Goal: Task Accomplishment & Management: Use online tool/utility

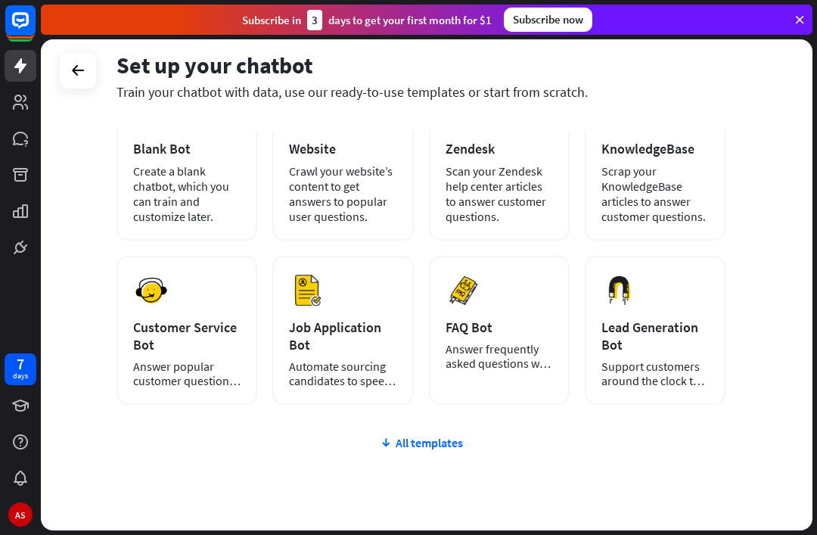
scroll to position [139, 0]
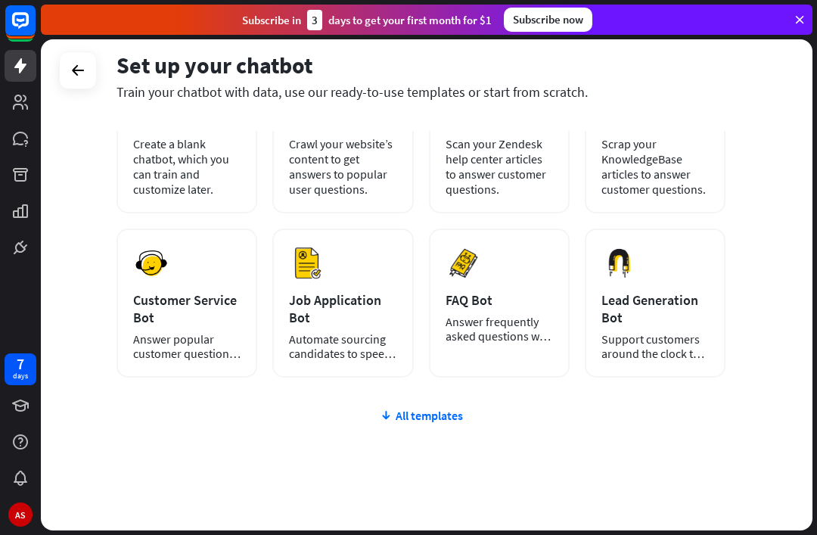
click at [444, 434] on div "plus Blank Bot Create a blank chatbot, which you can train and customize later.…" at bounding box center [421, 310] width 609 height 499
click at [447, 419] on div "All templates" at bounding box center [421, 415] width 609 height 15
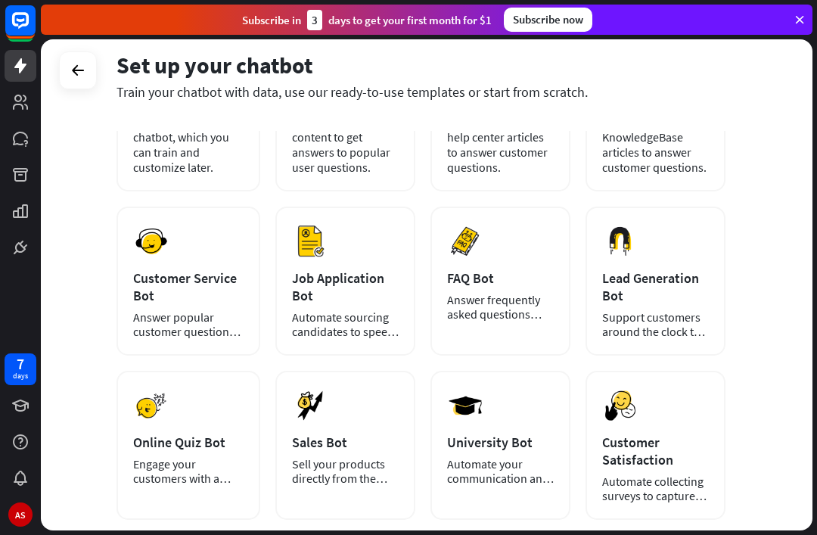
scroll to position [163, 0]
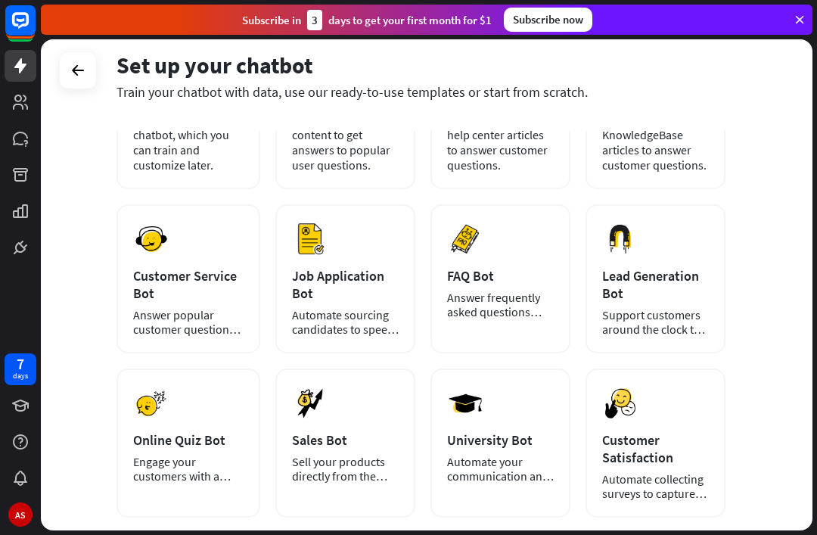
click at [167, 397] on img at bounding box center [151, 403] width 36 height 36
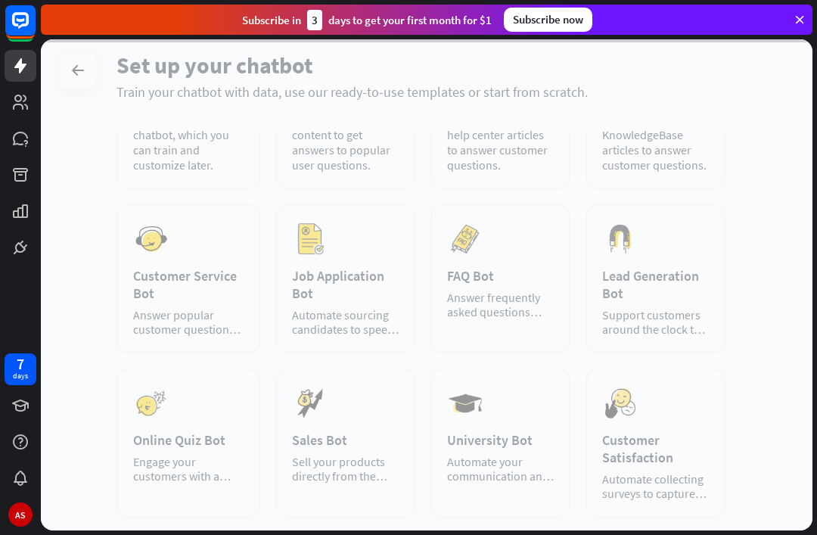
click at [213, 388] on div at bounding box center [427, 284] width 772 height 491
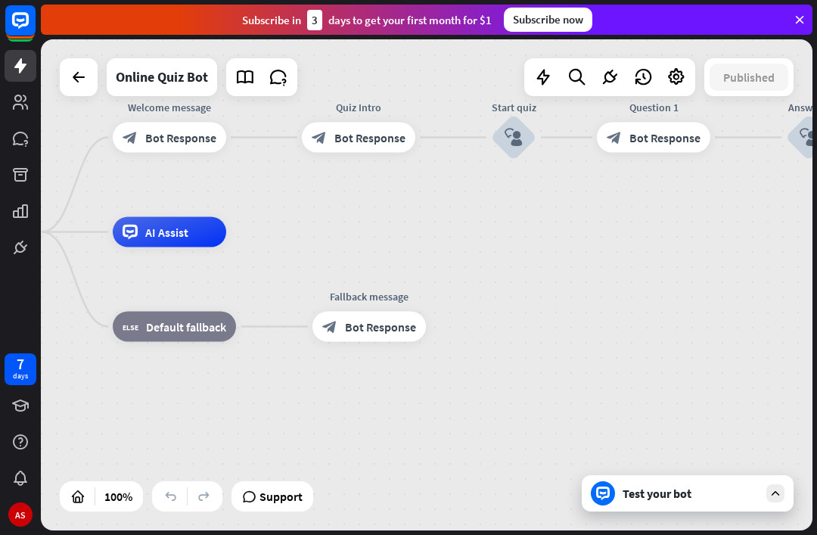
click at [67, 79] on div at bounding box center [79, 77] width 30 height 30
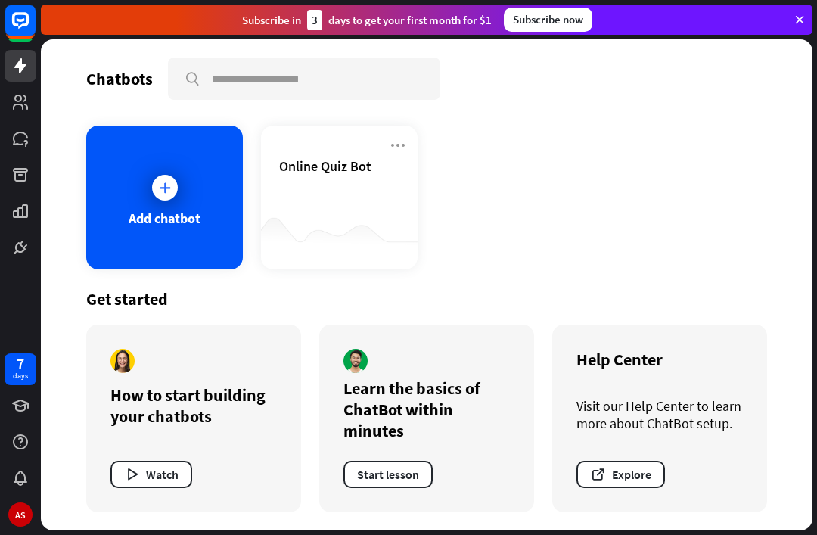
click at [303, 205] on div "Online Quiz Bot" at bounding box center [339, 183] width 120 height 53
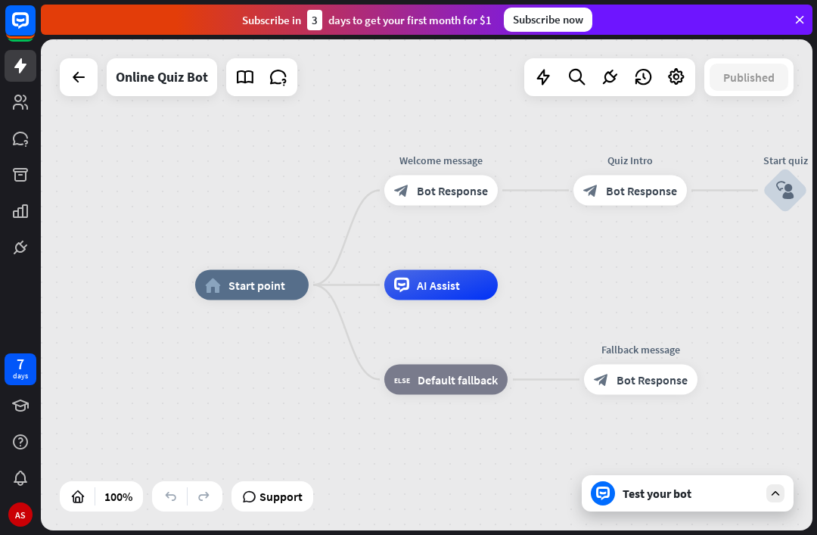
click at [727, 482] on div "Test your bot" at bounding box center [688, 493] width 212 height 36
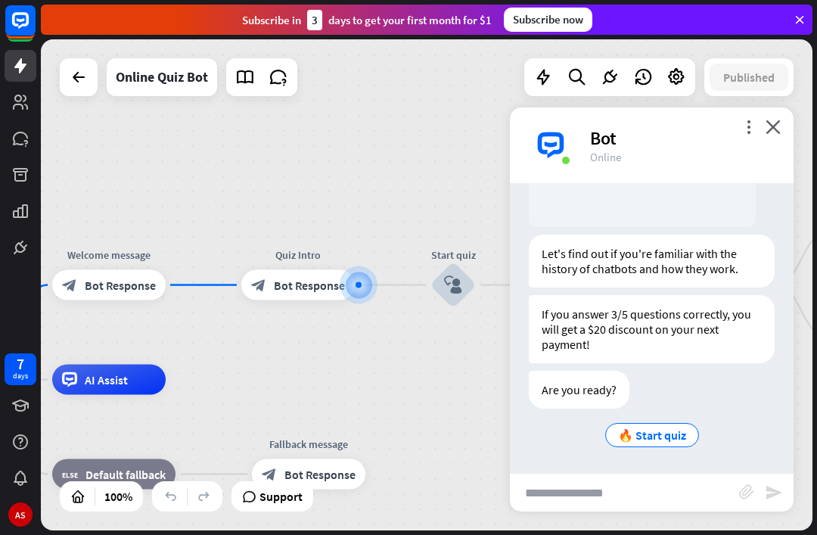
scroll to position [227, 0]
click at [667, 434] on span "🔥 Start quiz" at bounding box center [652, 435] width 68 height 15
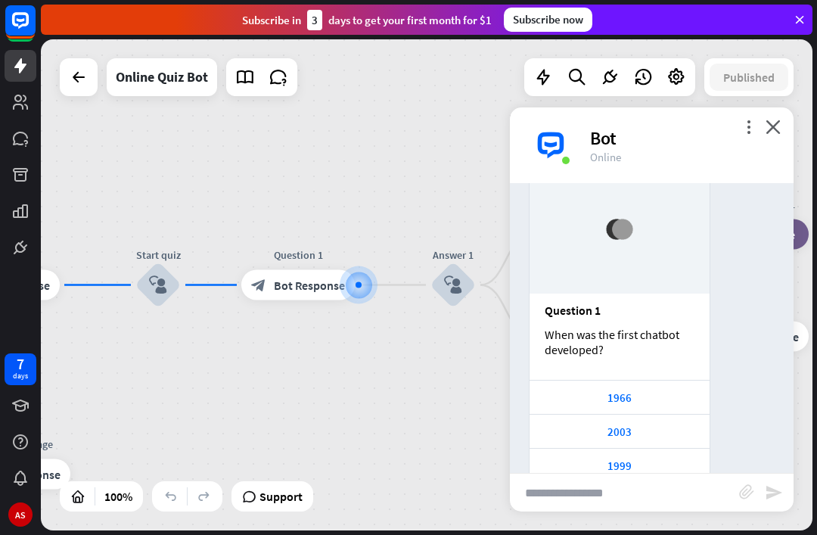
scroll to position [649, 0]
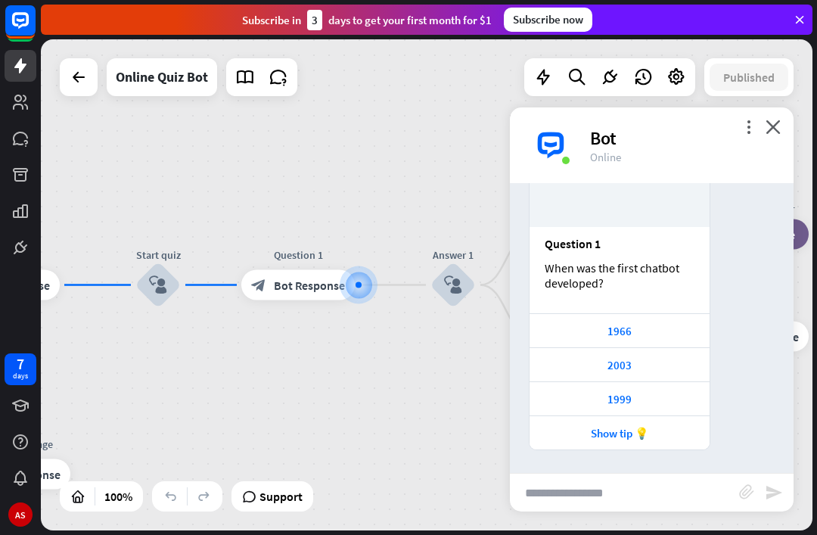
click at [644, 365] on div "2003" at bounding box center [619, 365] width 165 height 14
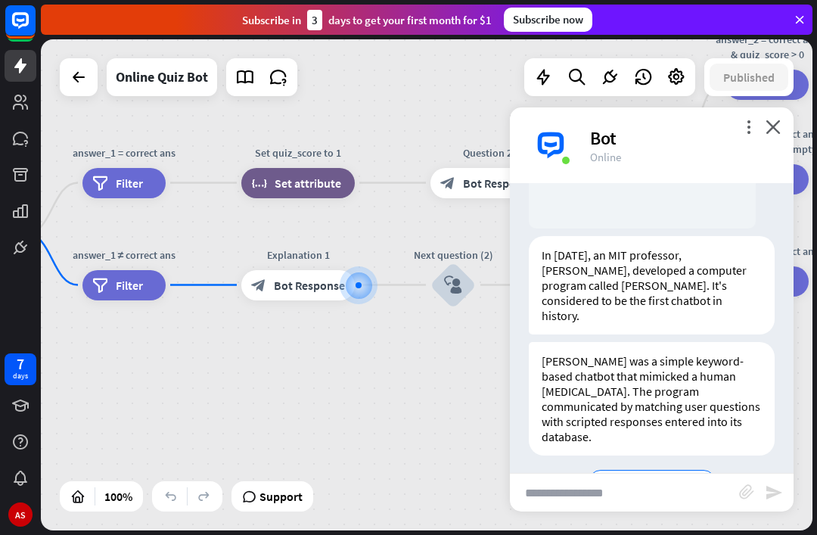
scroll to position [1179, 0]
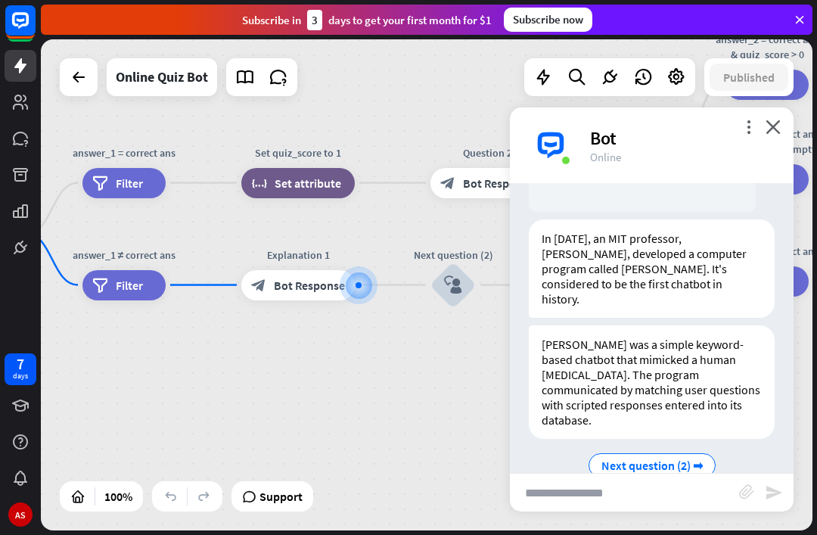
click at [683, 458] on span "Next question (2) ➡" at bounding box center [652, 465] width 101 height 15
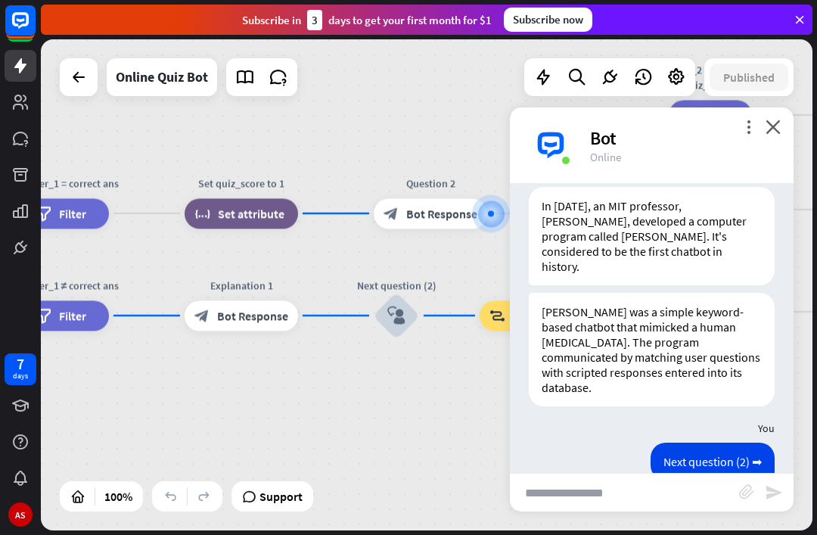
click at [770, 123] on icon "close" at bounding box center [773, 127] width 15 height 14
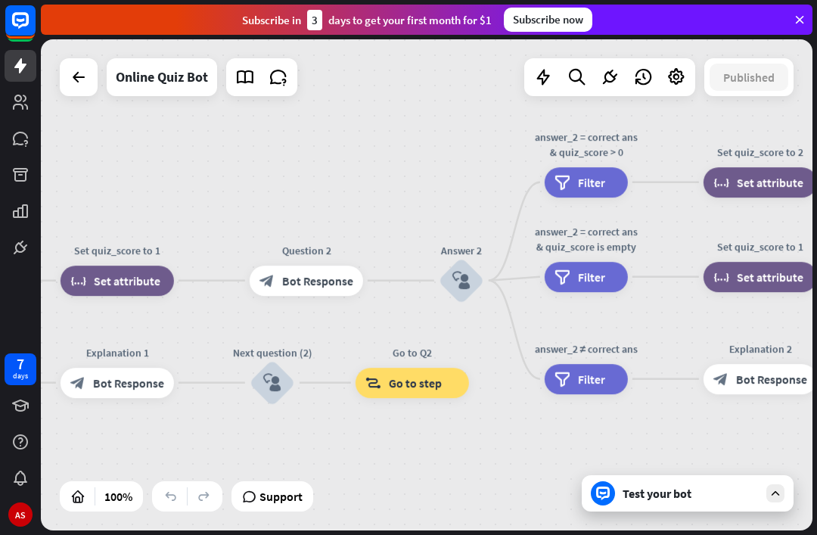
scroll to position [0, 0]
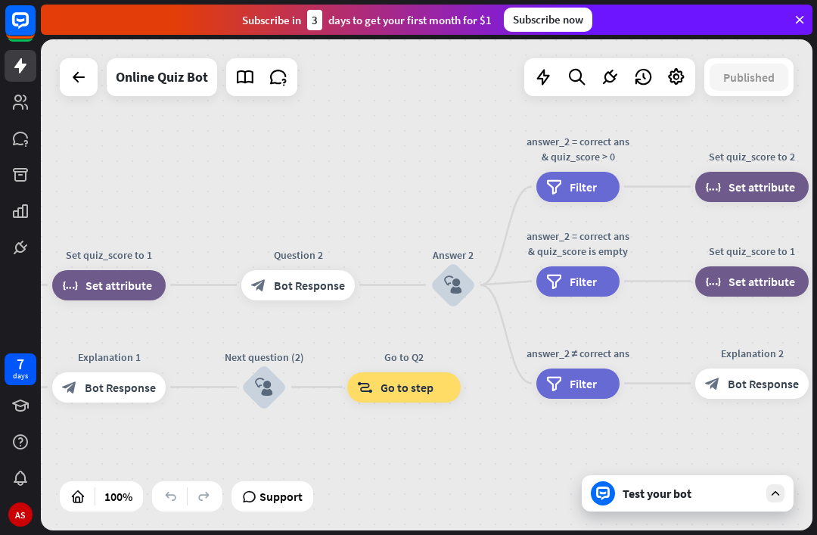
click at [79, 68] on icon at bounding box center [79, 77] width 18 height 18
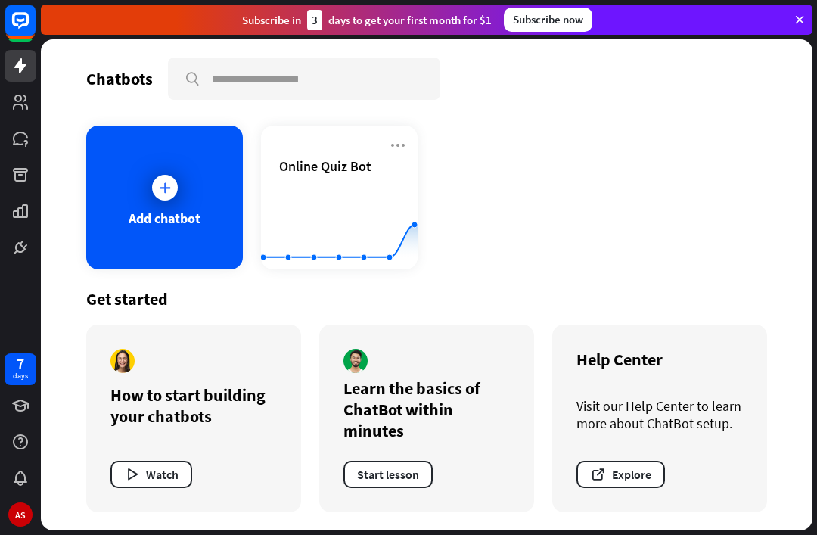
click at [396, 143] on icon at bounding box center [398, 145] width 18 height 18
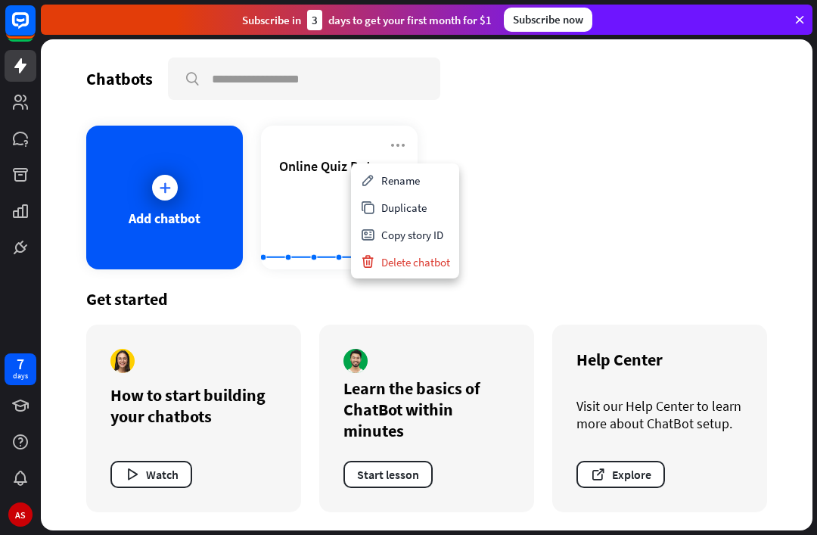
click at [518, 206] on div "Add chatbot Online Quiz Bot Created with Highcharts 10.1.0 0 1 2" at bounding box center [426, 198] width 681 height 144
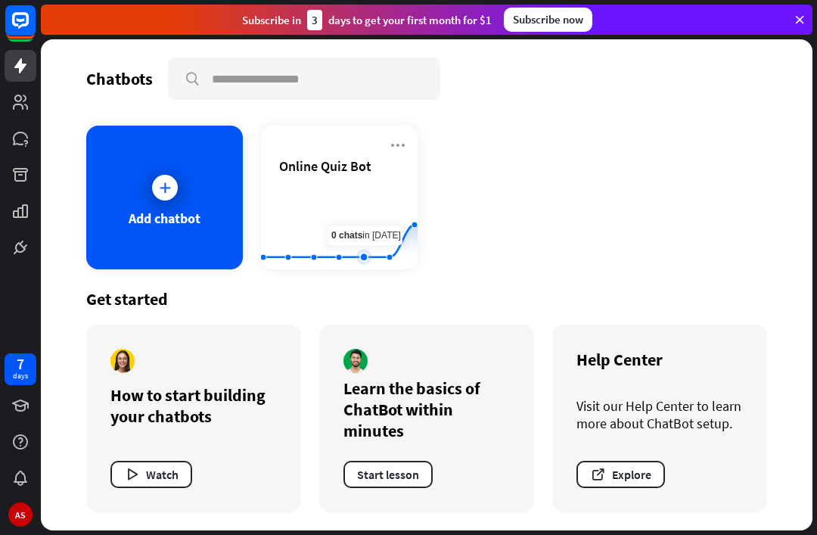
click at [354, 237] on rect at bounding box center [339, 232] width 157 height 95
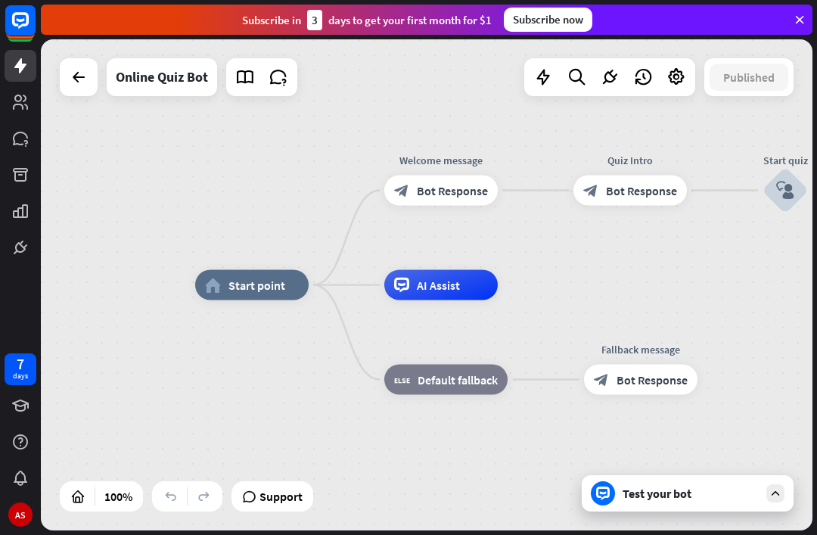
click at [86, 85] on icon at bounding box center [79, 77] width 18 height 18
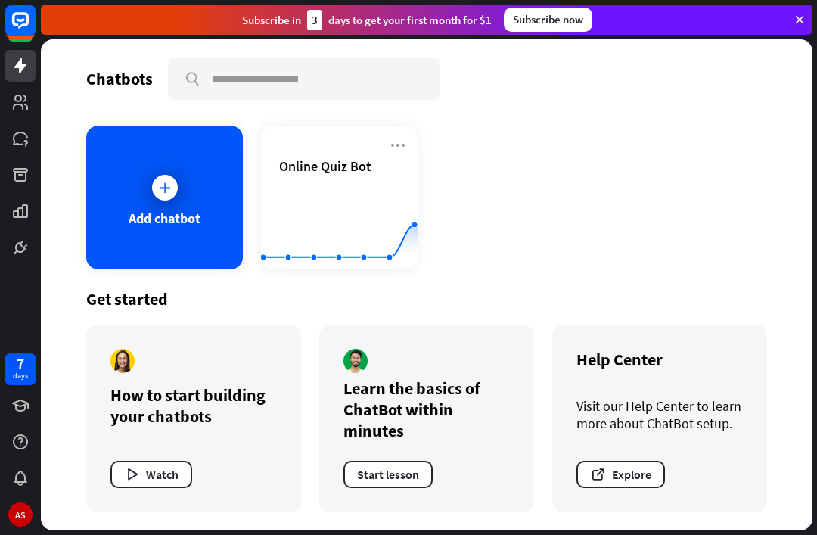
click at [129, 238] on div "Add chatbot" at bounding box center [164, 198] width 157 height 144
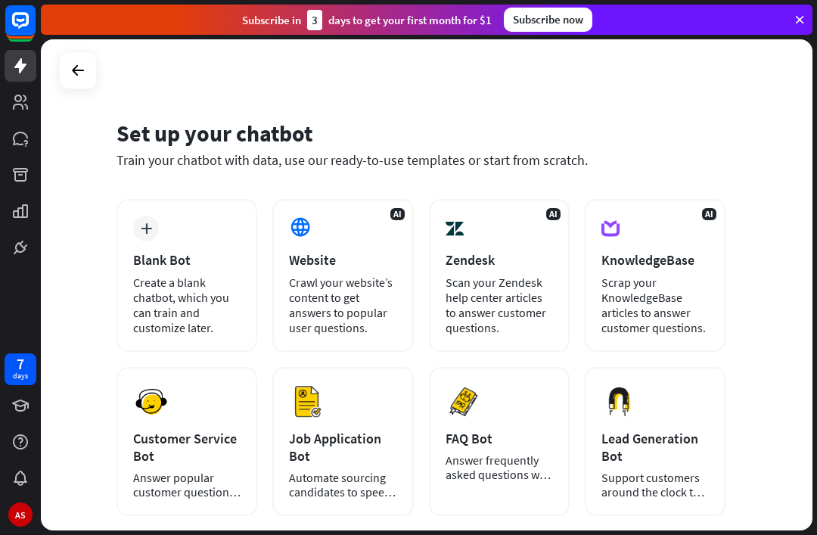
click at [68, 69] on div at bounding box center [78, 70] width 29 height 29
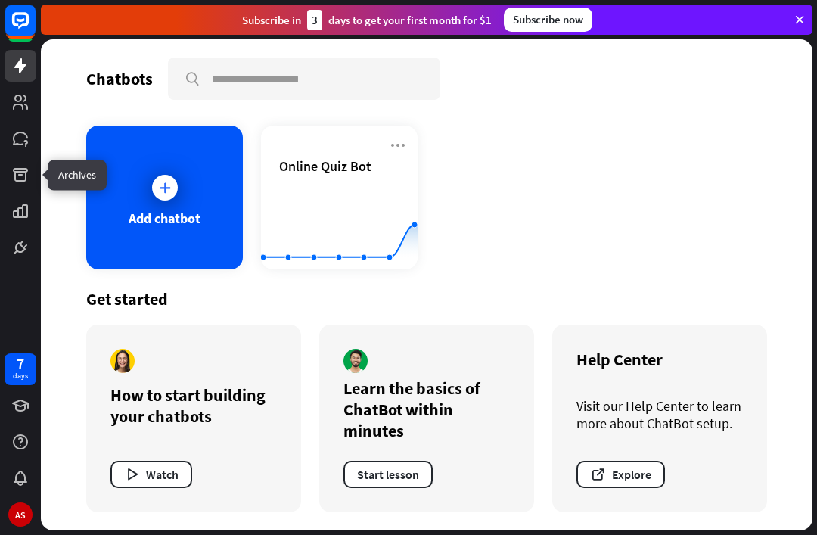
click at [22, 190] on link at bounding box center [21, 175] width 32 height 32
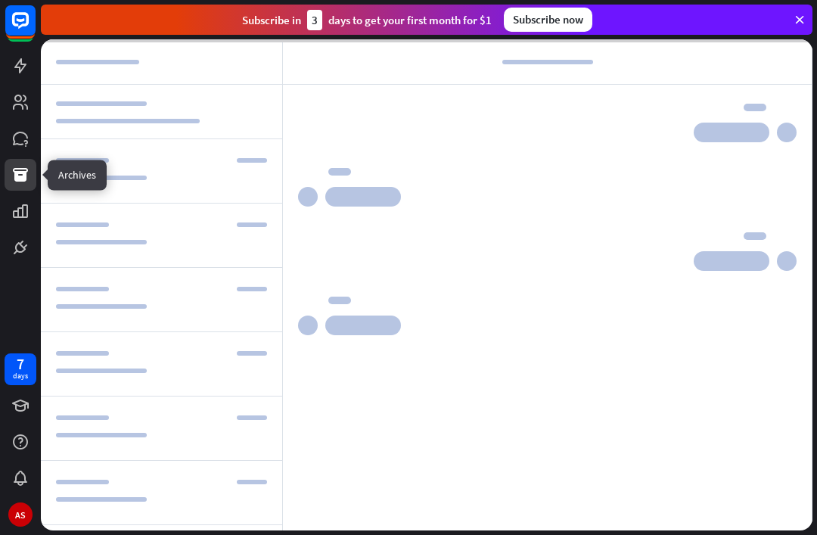
click at [10, 211] on link at bounding box center [21, 211] width 32 height 32
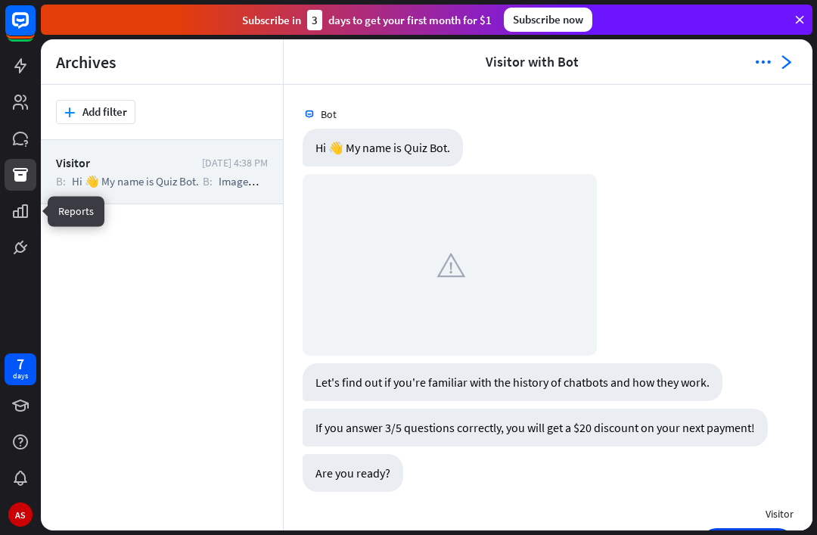
scroll to position [1354, 0]
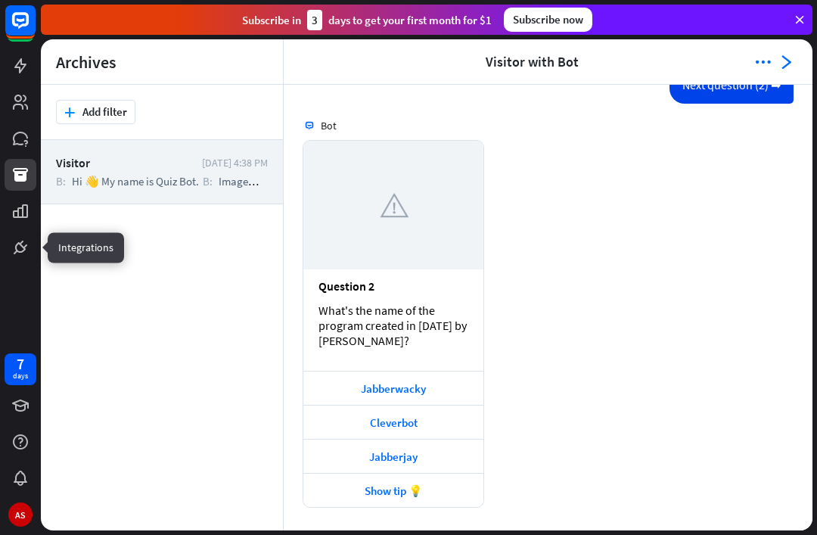
click at [0, 0] on icon at bounding box center [0, 0] width 0 height 0
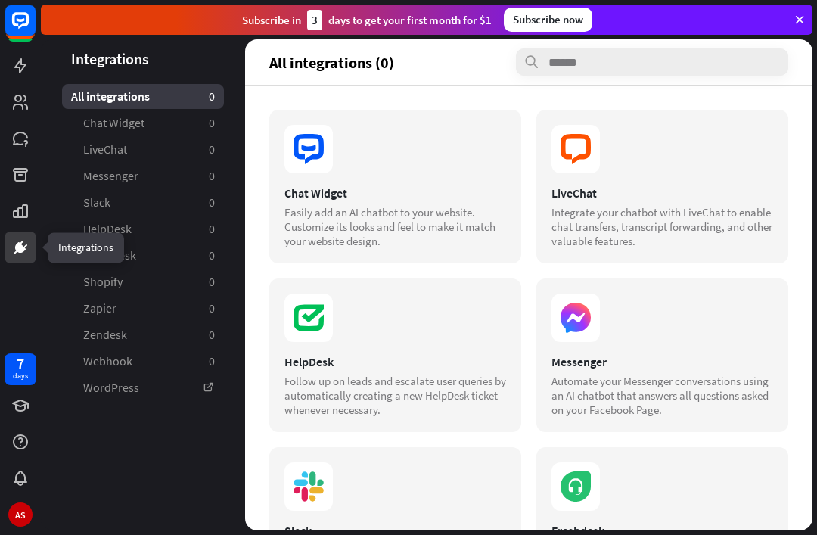
click at [11, 115] on link at bounding box center [21, 102] width 32 height 32
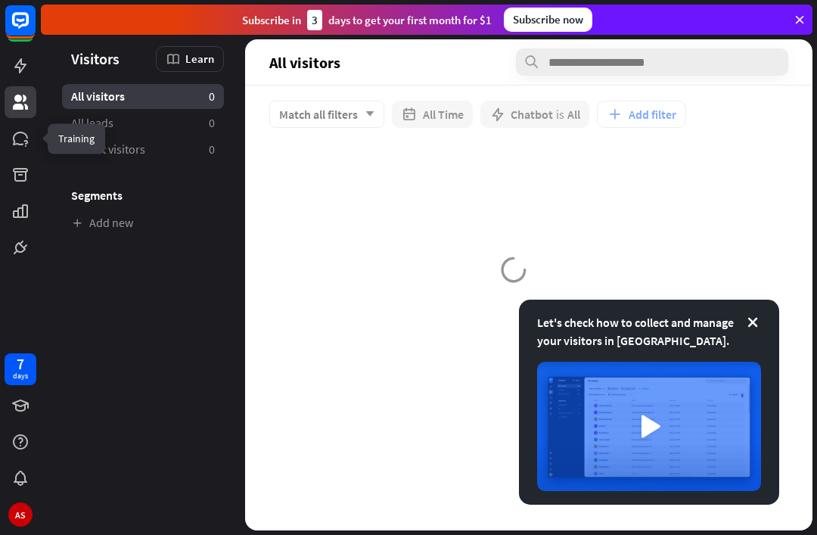
click at [0, 0] on icon at bounding box center [0, 0] width 0 height 0
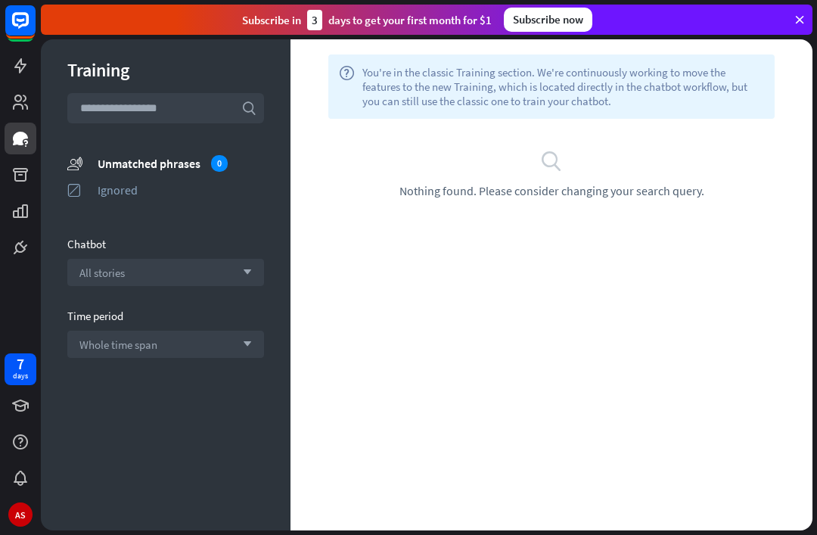
click at [112, 272] on span "All stories" at bounding box center [101, 273] width 45 height 14
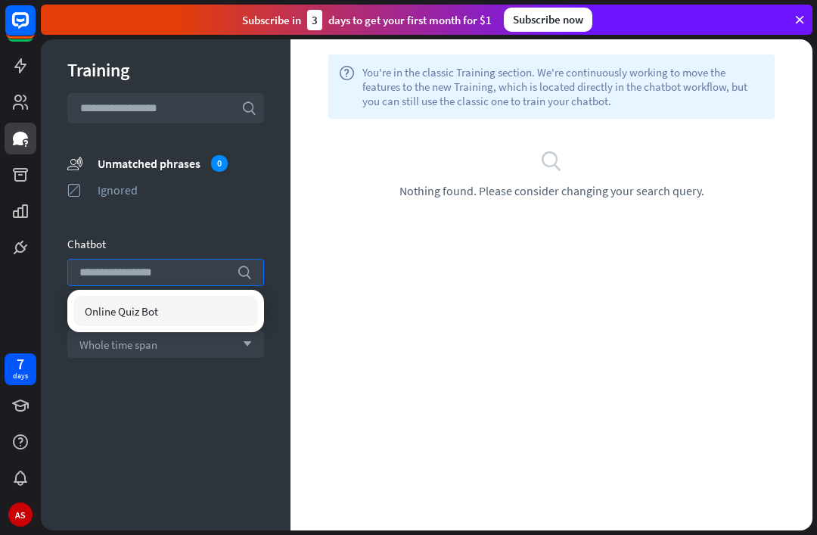
click at [244, 390] on div "Training search unmatched_phrases Unmatched phrases 0 ignored Ignored Chatbot s…" at bounding box center [166, 284] width 250 height 491
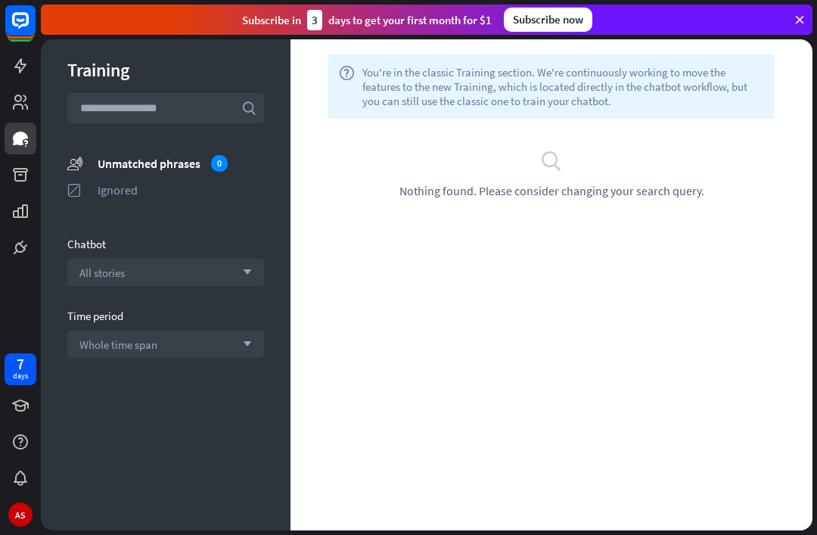
click at [178, 344] on div "Whole time span arrow_down" at bounding box center [165, 344] width 197 height 27
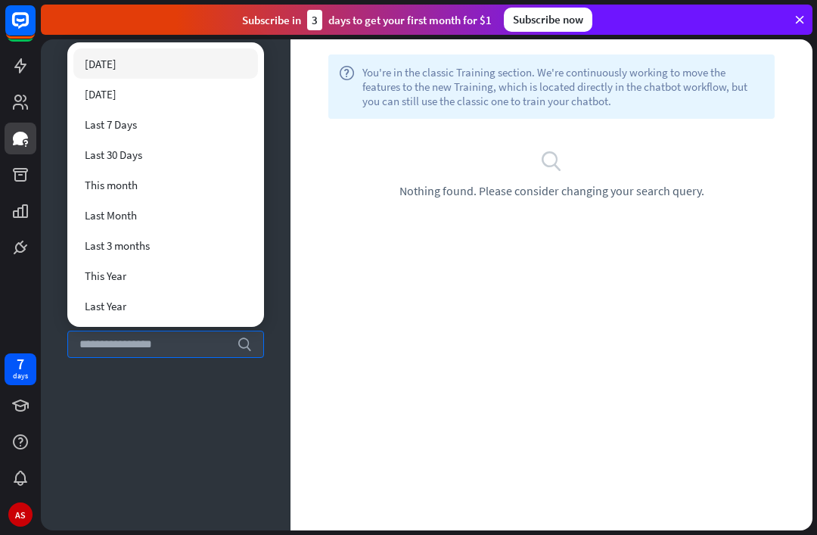
click at [138, 413] on div "Training search unmatched_phrases Unmatched phrases 0 ignored Ignored Chatbot A…" at bounding box center [166, 284] width 250 height 491
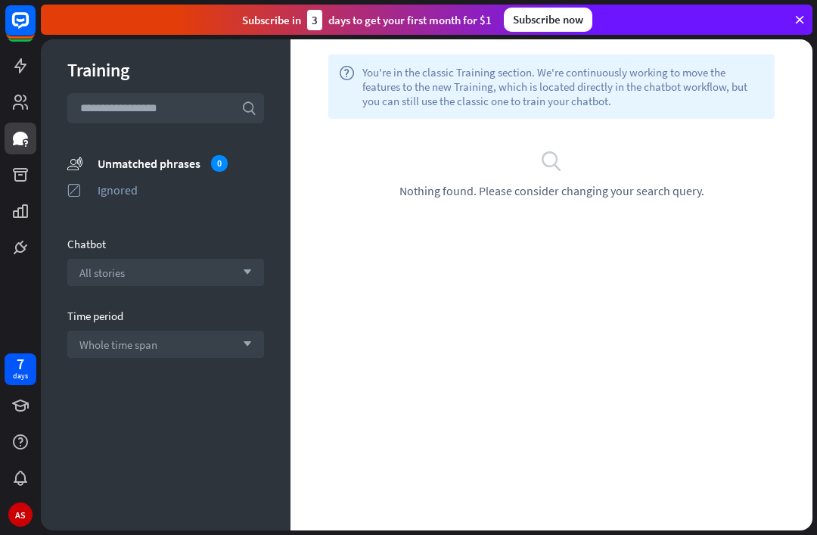
click at [124, 143] on div "Training search unmatched_phrases Unmatched phrases 0 ignored Ignored Chatbot A…" at bounding box center [166, 284] width 250 height 491
click at [111, 161] on div "Unmatched phrases 0" at bounding box center [181, 163] width 167 height 17
click at [101, 163] on div "Unmatched phrases 0" at bounding box center [181, 163] width 167 height 17
click at [126, 195] on div "Ignored" at bounding box center [181, 189] width 167 height 15
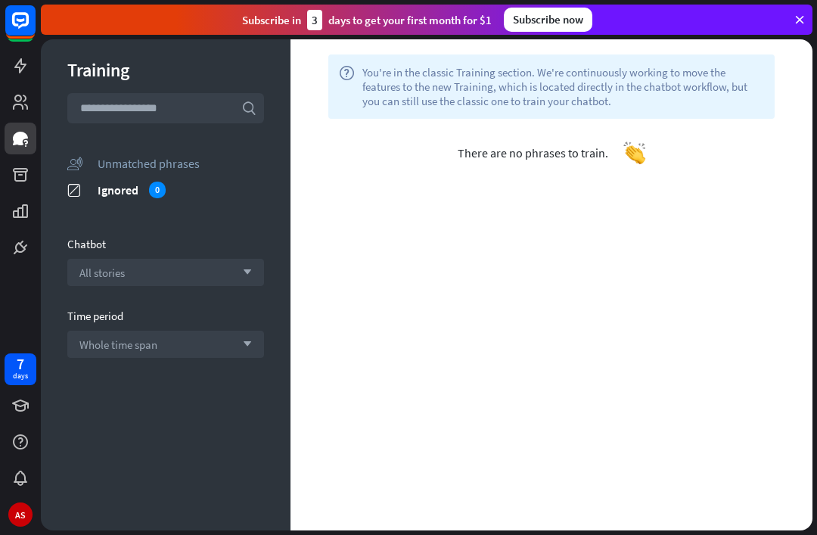
click at [0, 0] on icon at bounding box center [0, 0] width 0 height 0
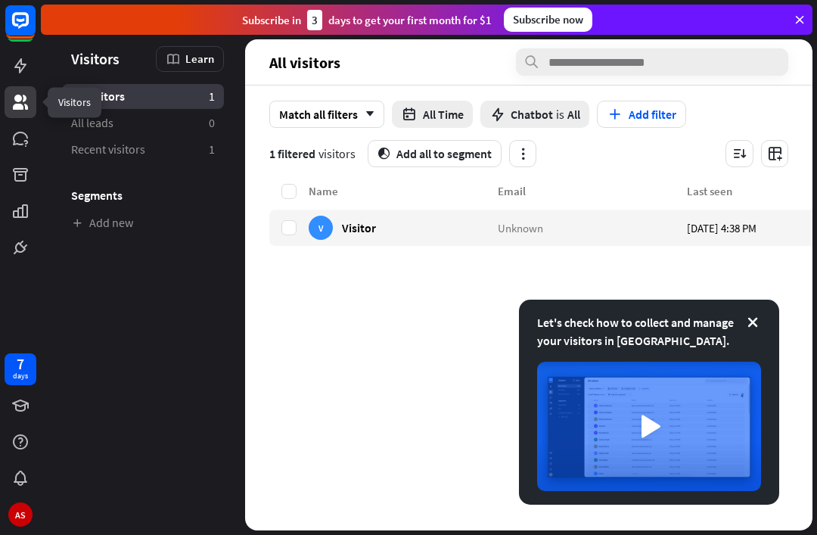
click at [30, 89] on link at bounding box center [21, 102] width 32 height 32
click at [0, 0] on icon at bounding box center [0, 0] width 0 height 0
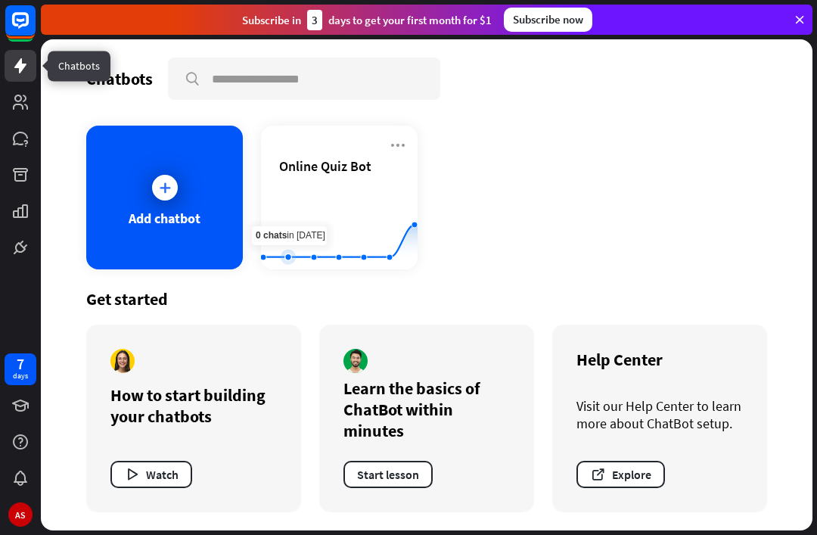
click at [302, 231] on rect at bounding box center [339, 232] width 157 height 95
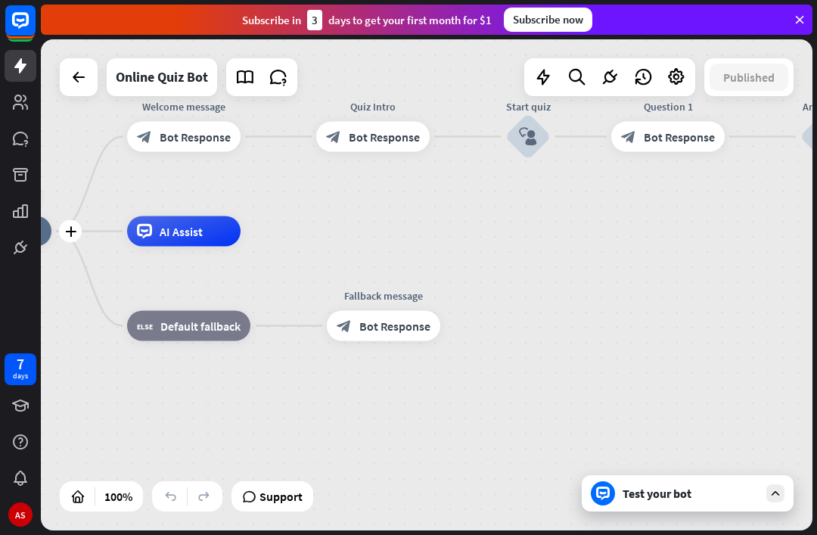
click at [61, 228] on div "plus" at bounding box center [70, 231] width 23 height 23
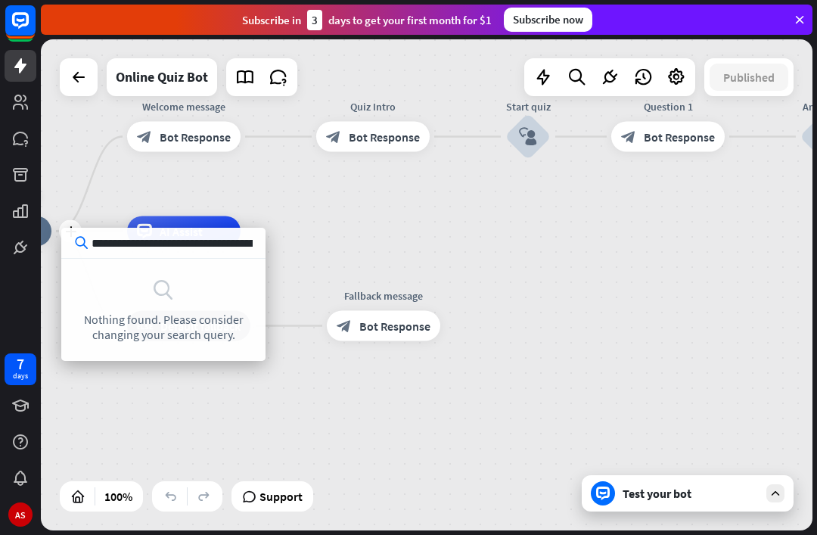
type input "**********"
click at [150, 245] on input "**********" at bounding box center [163, 243] width 204 height 30
click at [150, 236] on input "**********" at bounding box center [163, 243] width 204 height 30
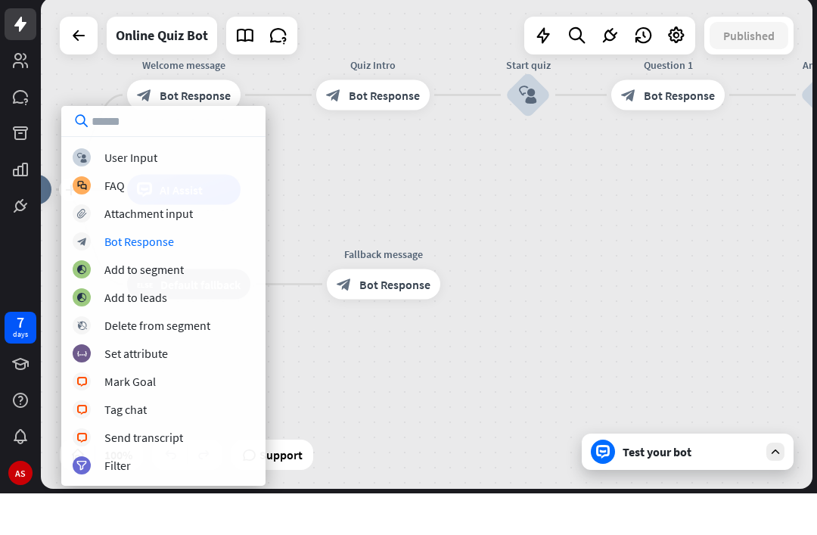
click at [86, 274] on div "block_bot_response" at bounding box center [82, 283] width 18 height 18
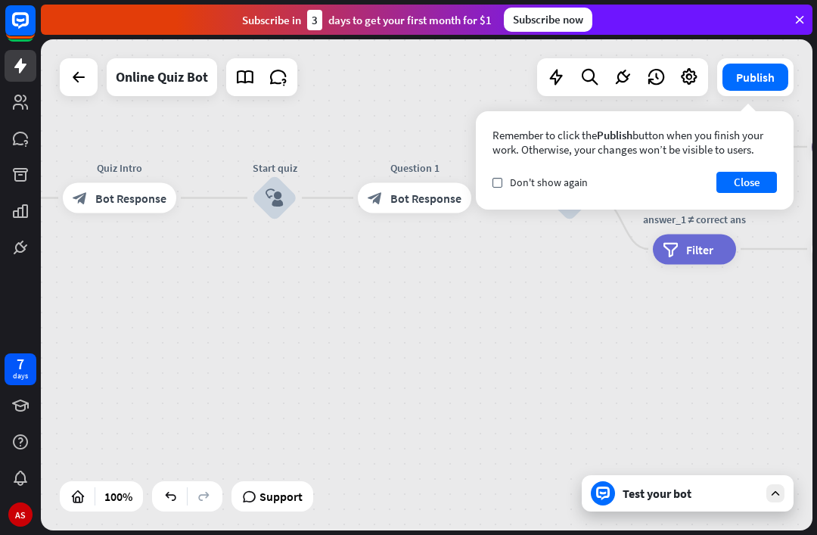
click at [765, 84] on button "Publish" at bounding box center [756, 77] width 66 height 27
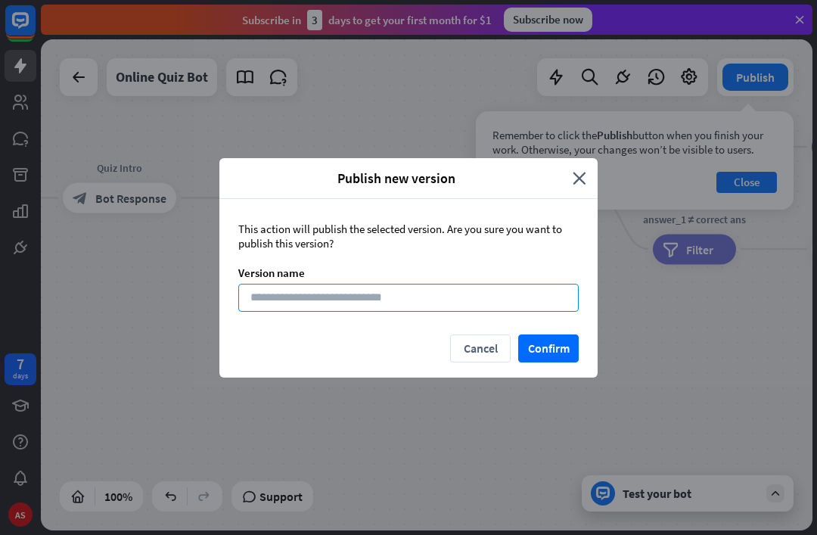
click at [257, 309] on input at bounding box center [408, 298] width 341 height 28
type input "*****"
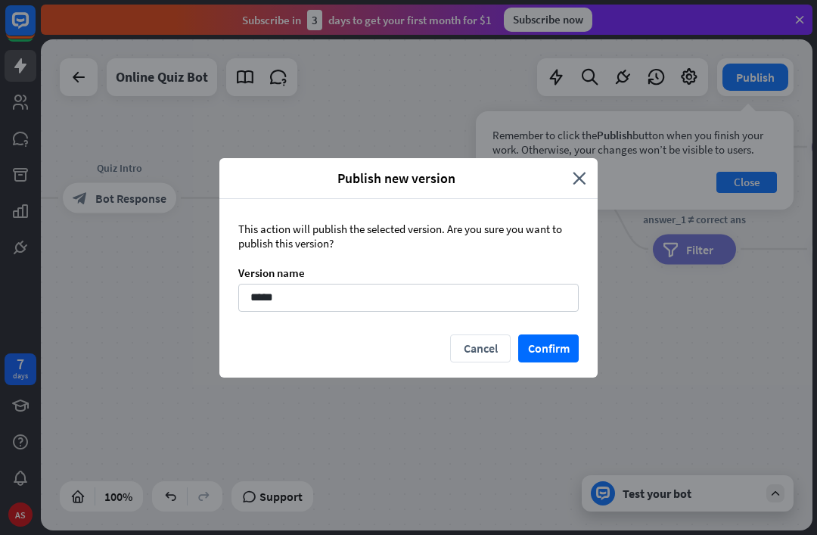
click at [566, 353] on button "Confirm" at bounding box center [548, 349] width 61 height 28
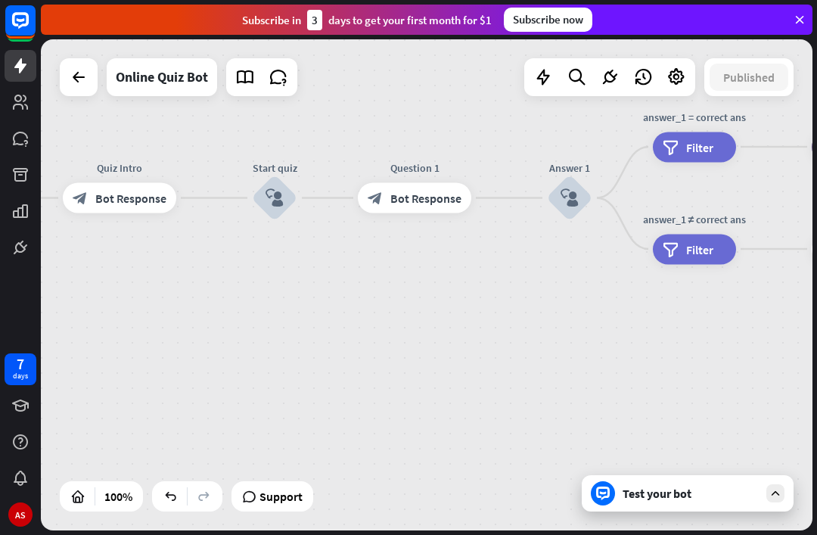
click at [78, 80] on icon at bounding box center [79, 77] width 18 height 18
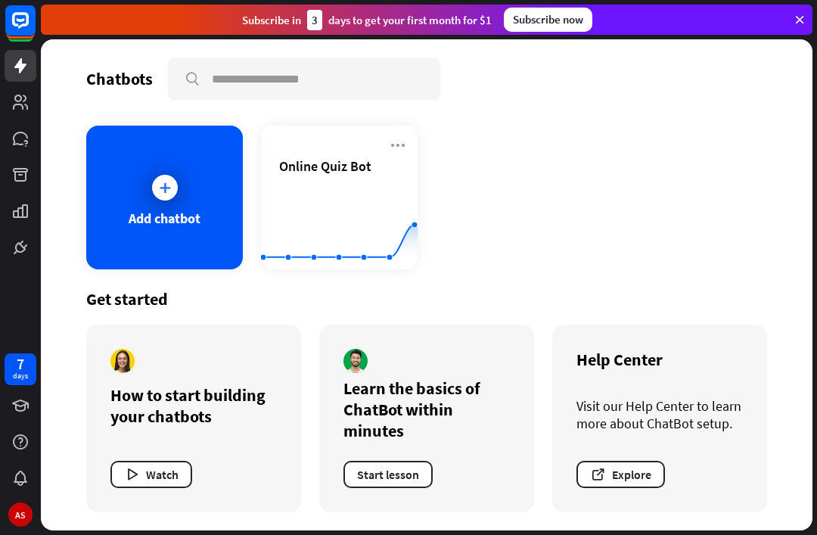
click at [132, 190] on div "Add chatbot" at bounding box center [164, 198] width 157 height 144
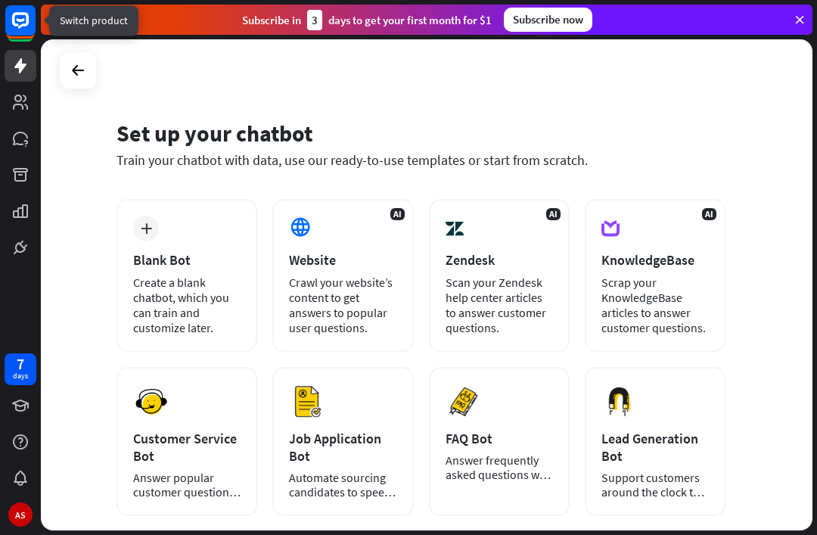
click at [15, 25] on icon at bounding box center [20, 20] width 17 height 17
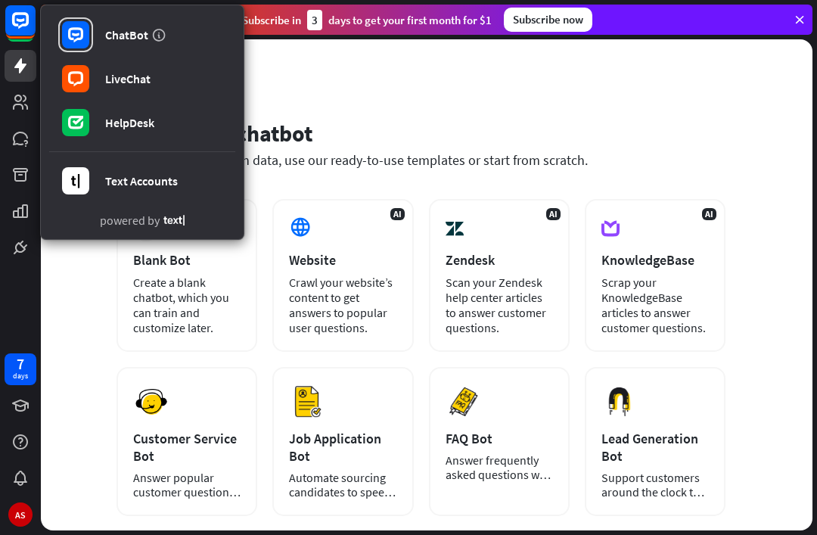
click at [25, 29] on rect at bounding box center [20, 20] width 30 height 30
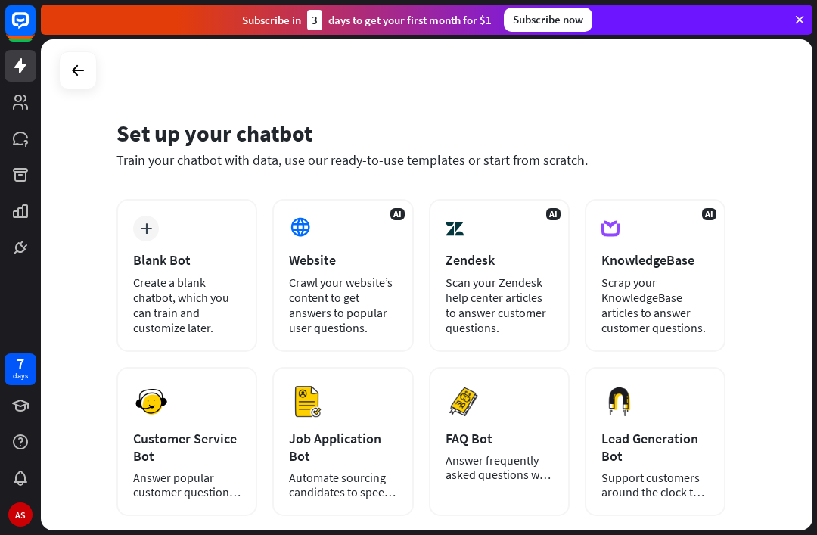
click at [24, 24] on icon at bounding box center [20, 20] width 17 height 17
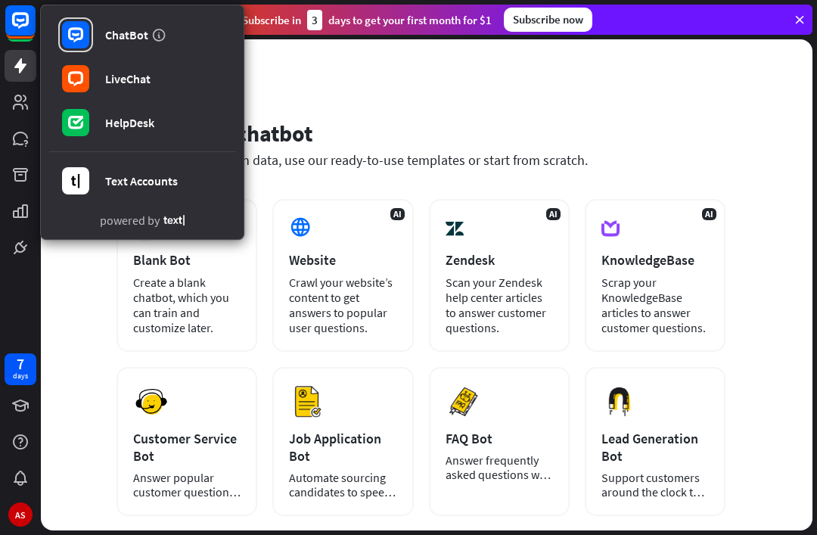
click at [5, 22] on rect at bounding box center [20, 20] width 30 height 30
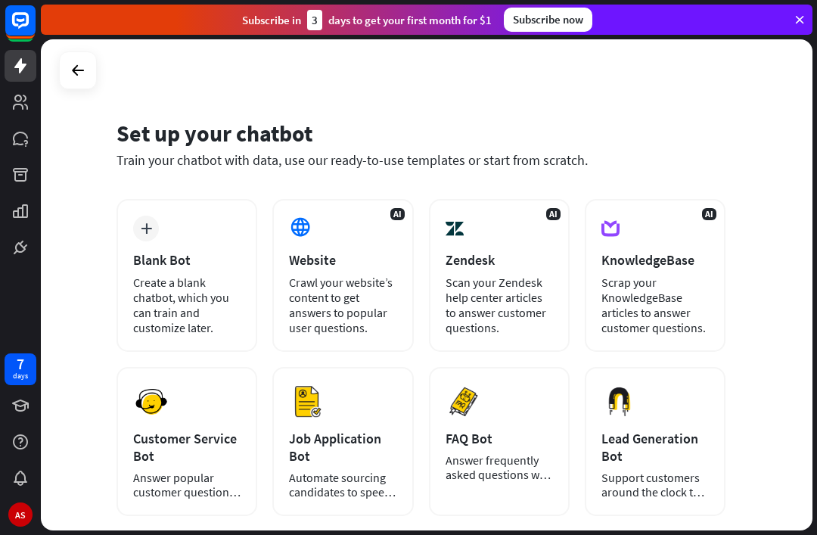
click at [87, 82] on div at bounding box center [78, 70] width 29 height 29
